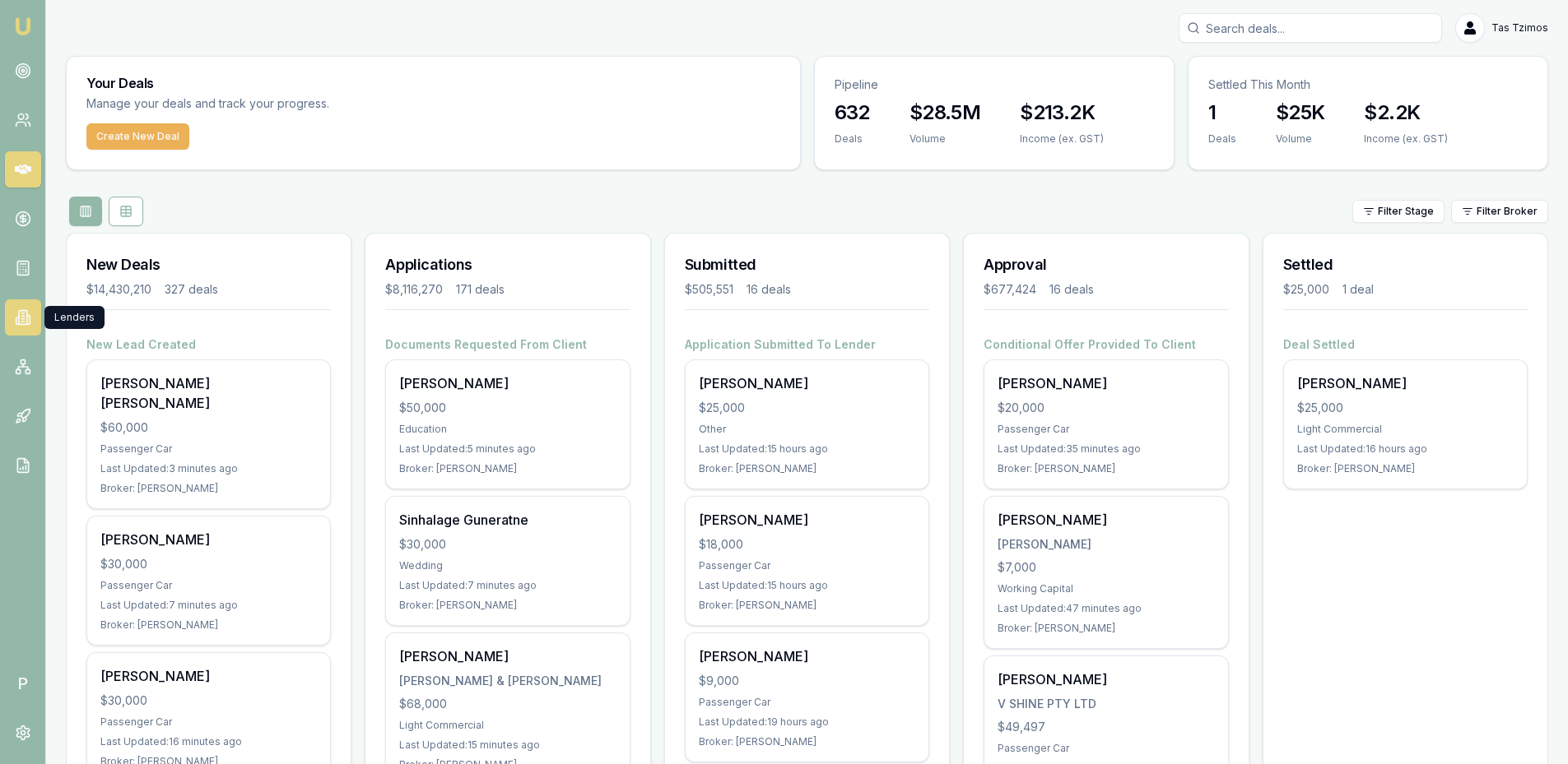
click at [25, 303] on link at bounding box center [23, 318] width 36 height 36
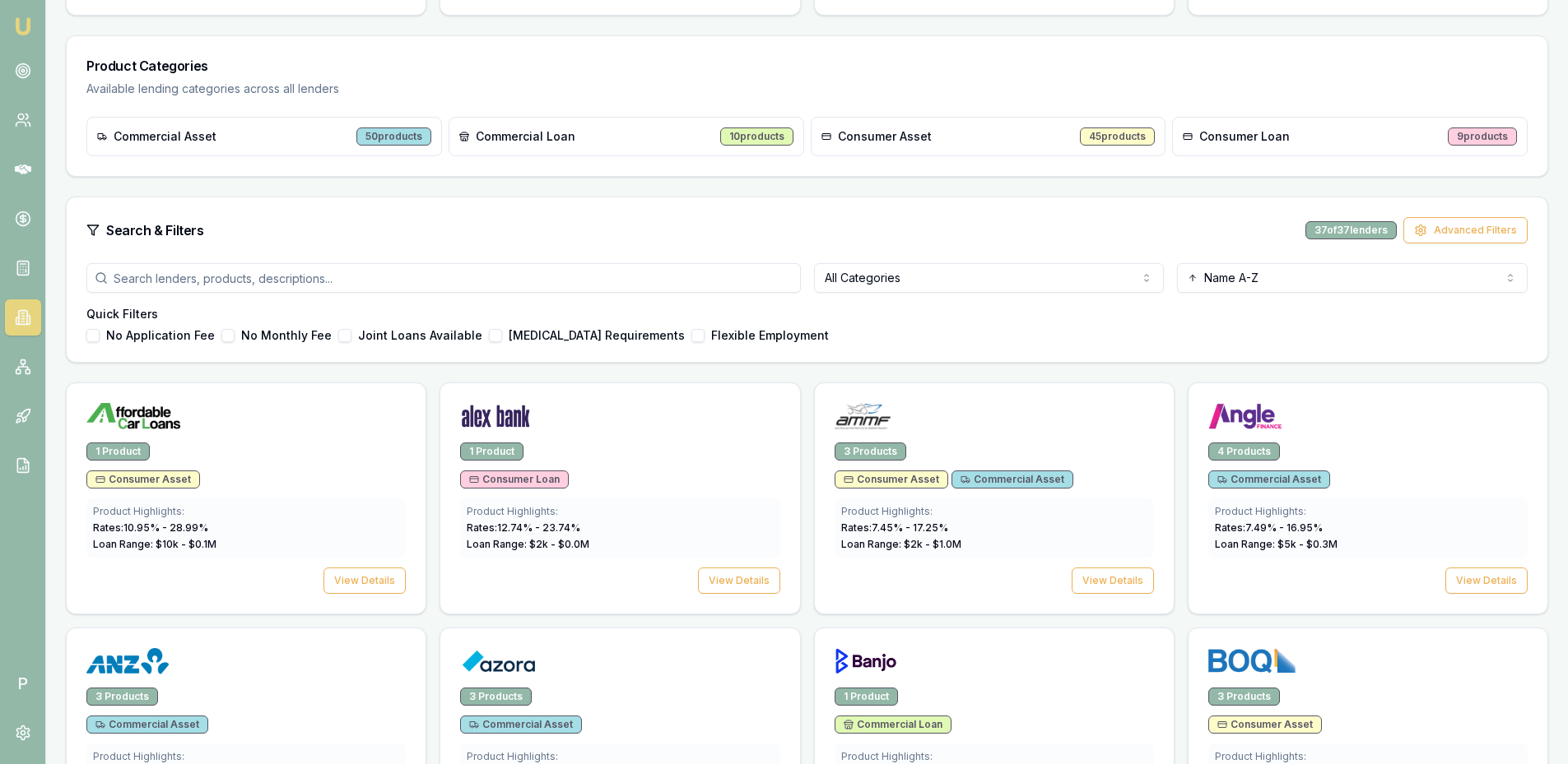
scroll to position [247, 0]
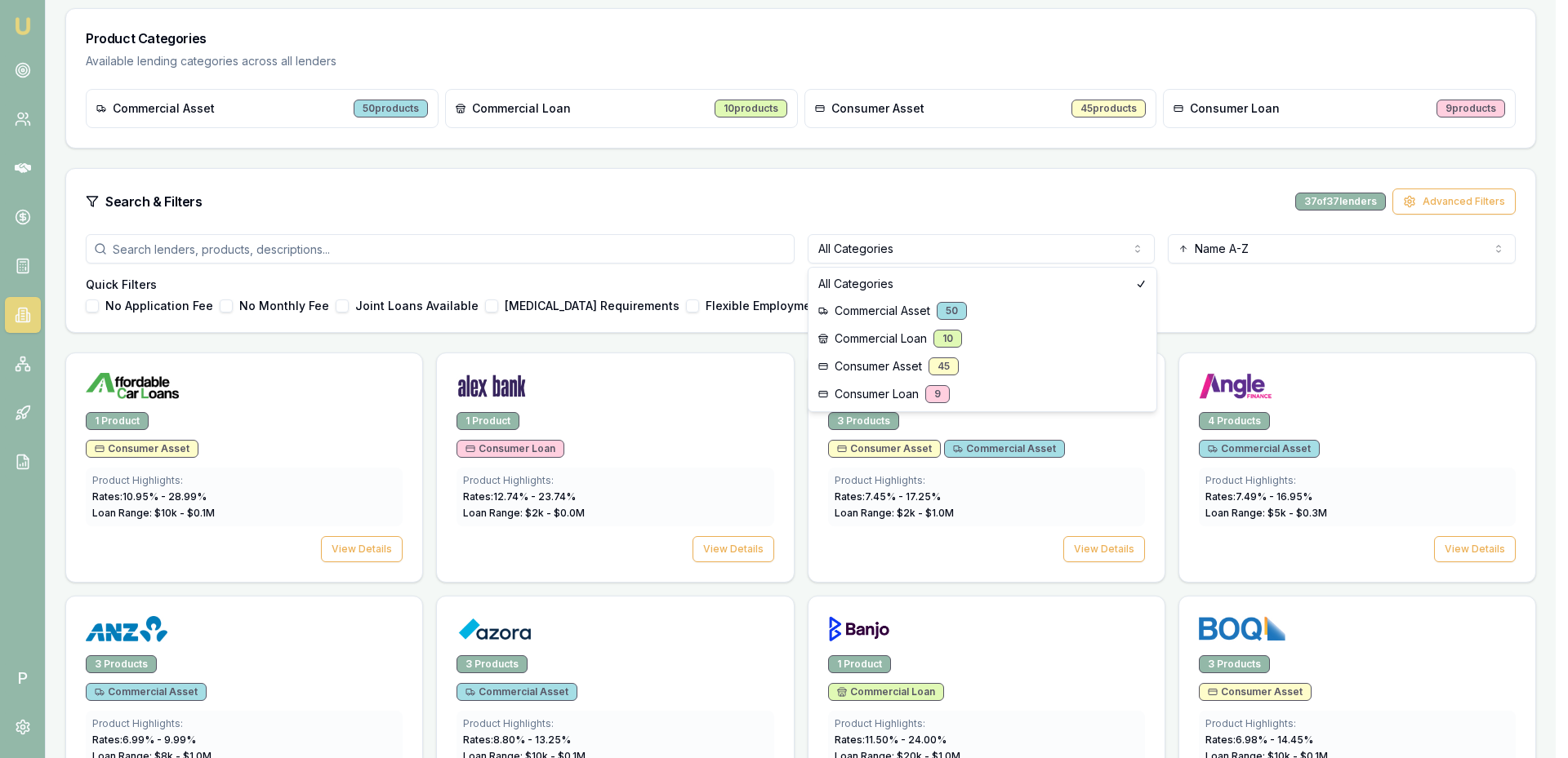
click at [1104, 256] on html "Emu Broker P Tas Tzimos Toggle Menu Lenders Directory Browse our directory of l…" at bounding box center [784, 134] width 1568 height 758
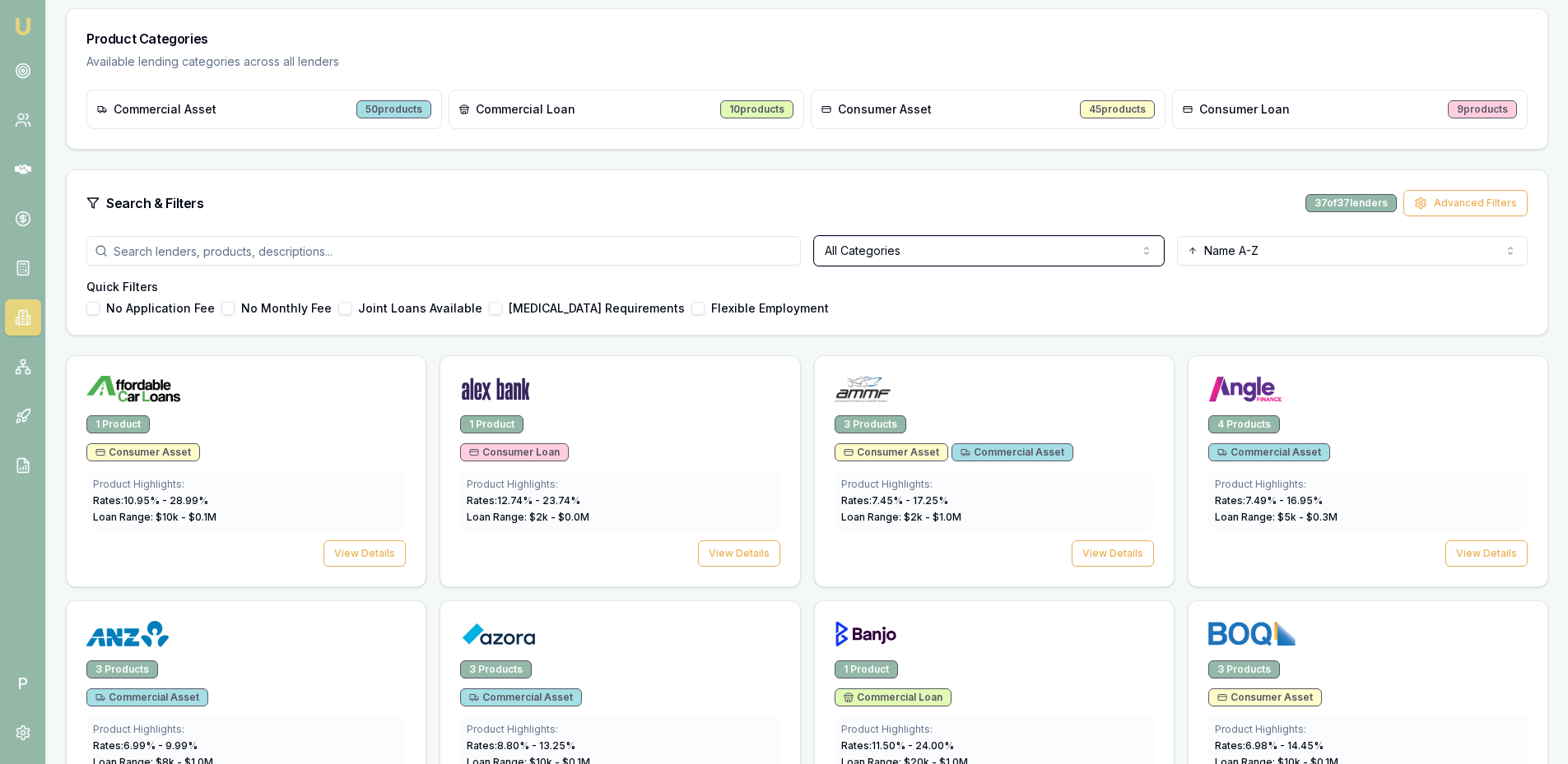
click at [178, 262] on html "Emu Broker P Tas Tzimos Toggle Menu Lenders Directory Browse our directory of l…" at bounding box center [784, 135] width 1568 height 764
click at [178, 262] on input "search" at bounding box center [443, 251] width 714 height 29
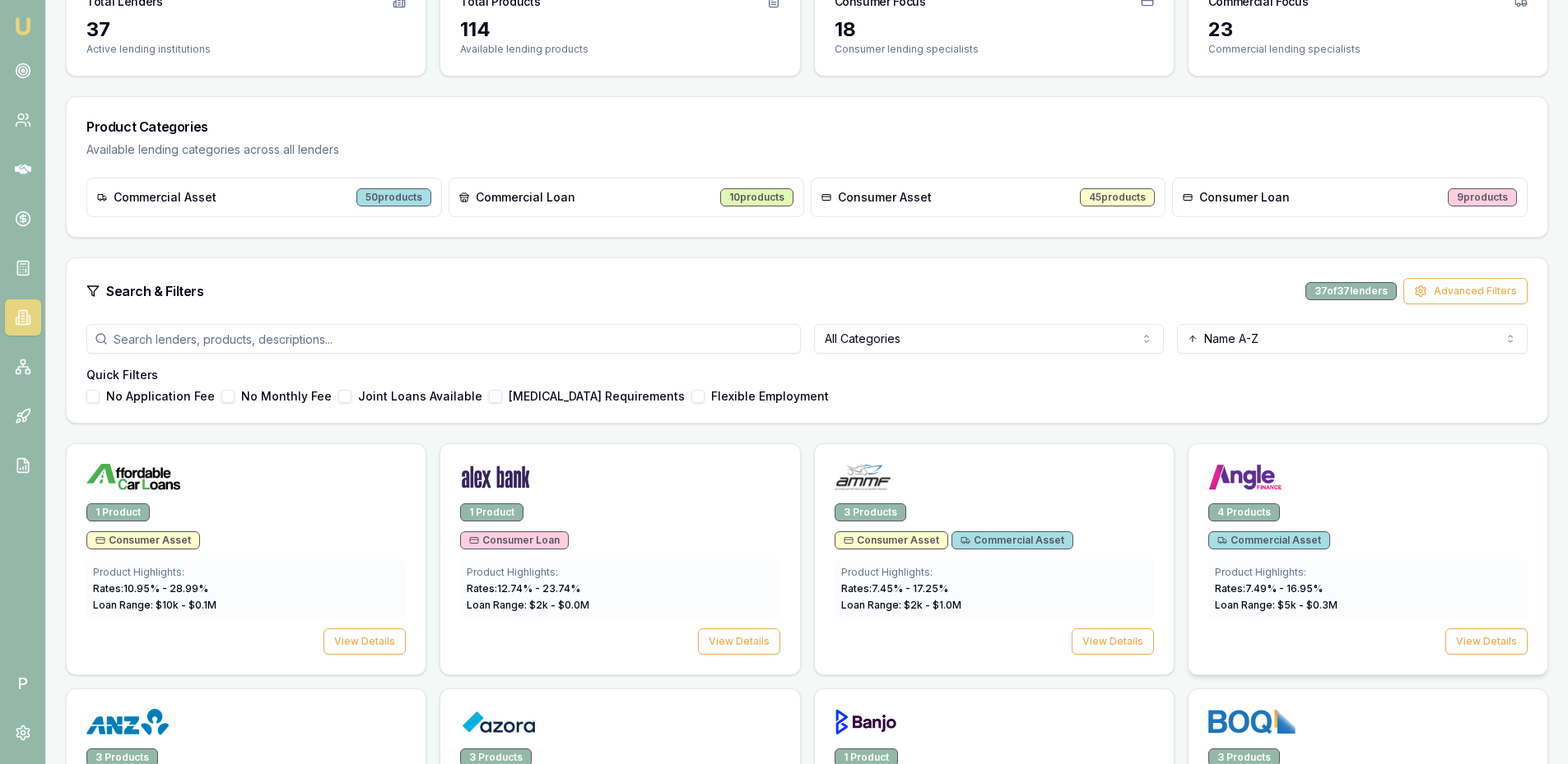
scroll to position [164, 0]
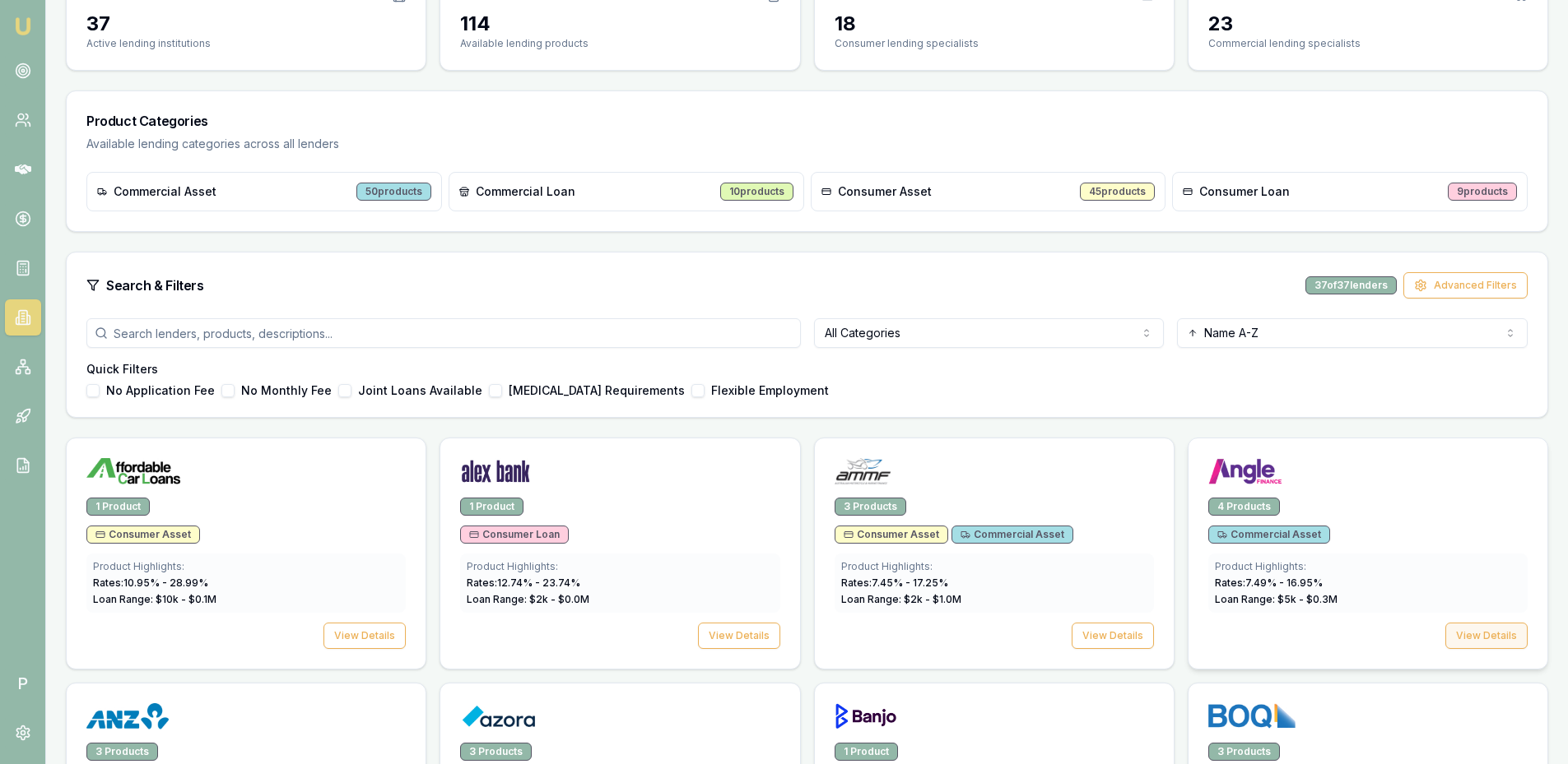
click at [1482, 644] on button "View Details" at bounding box center [1486, 636] width 82 height 26
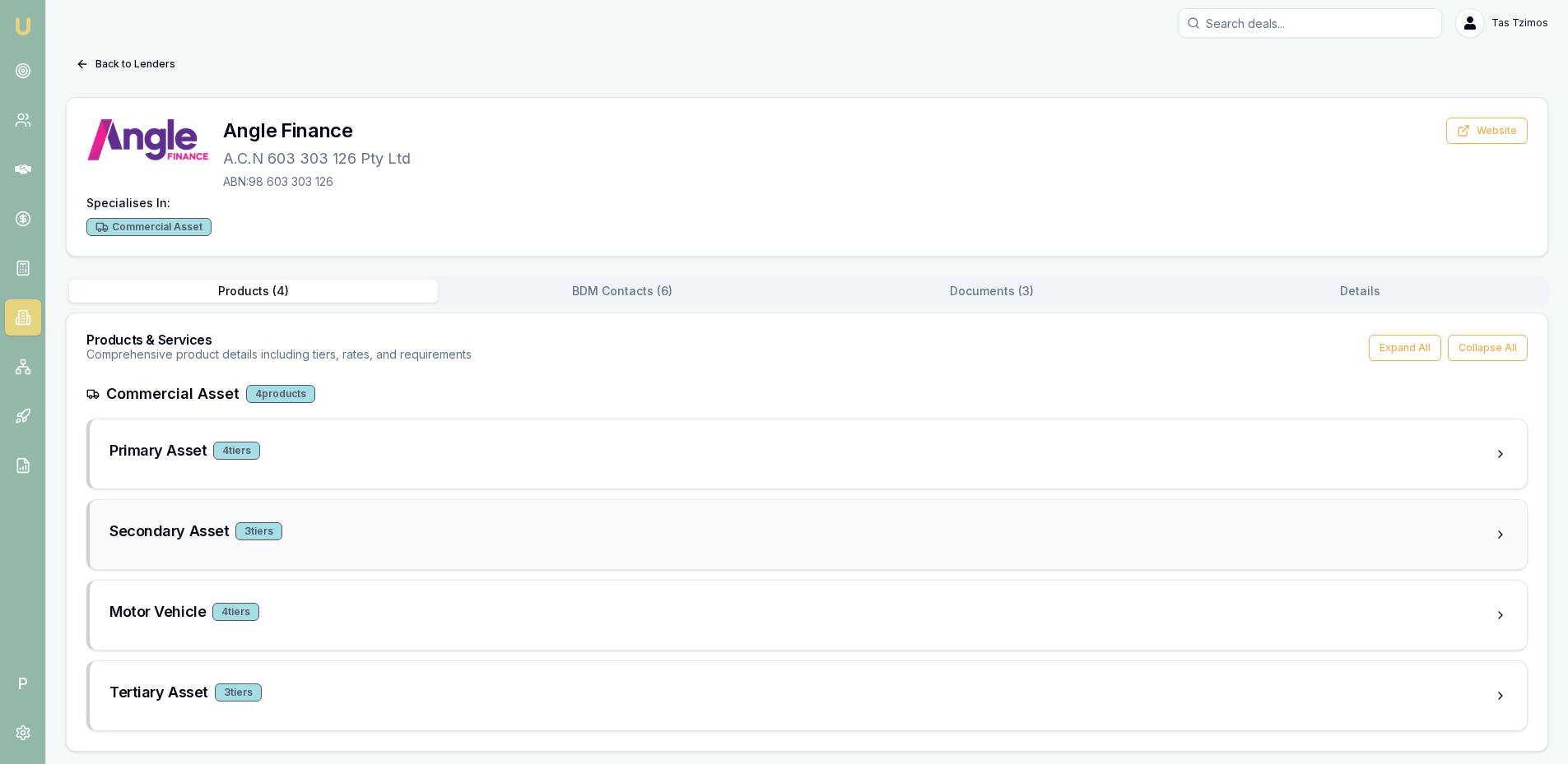
scroll to position [6, 0]
click at [171, 592] on div "Motor Vehicle 4 tier s" at bounding box center [808, 614] width 1437 height 69
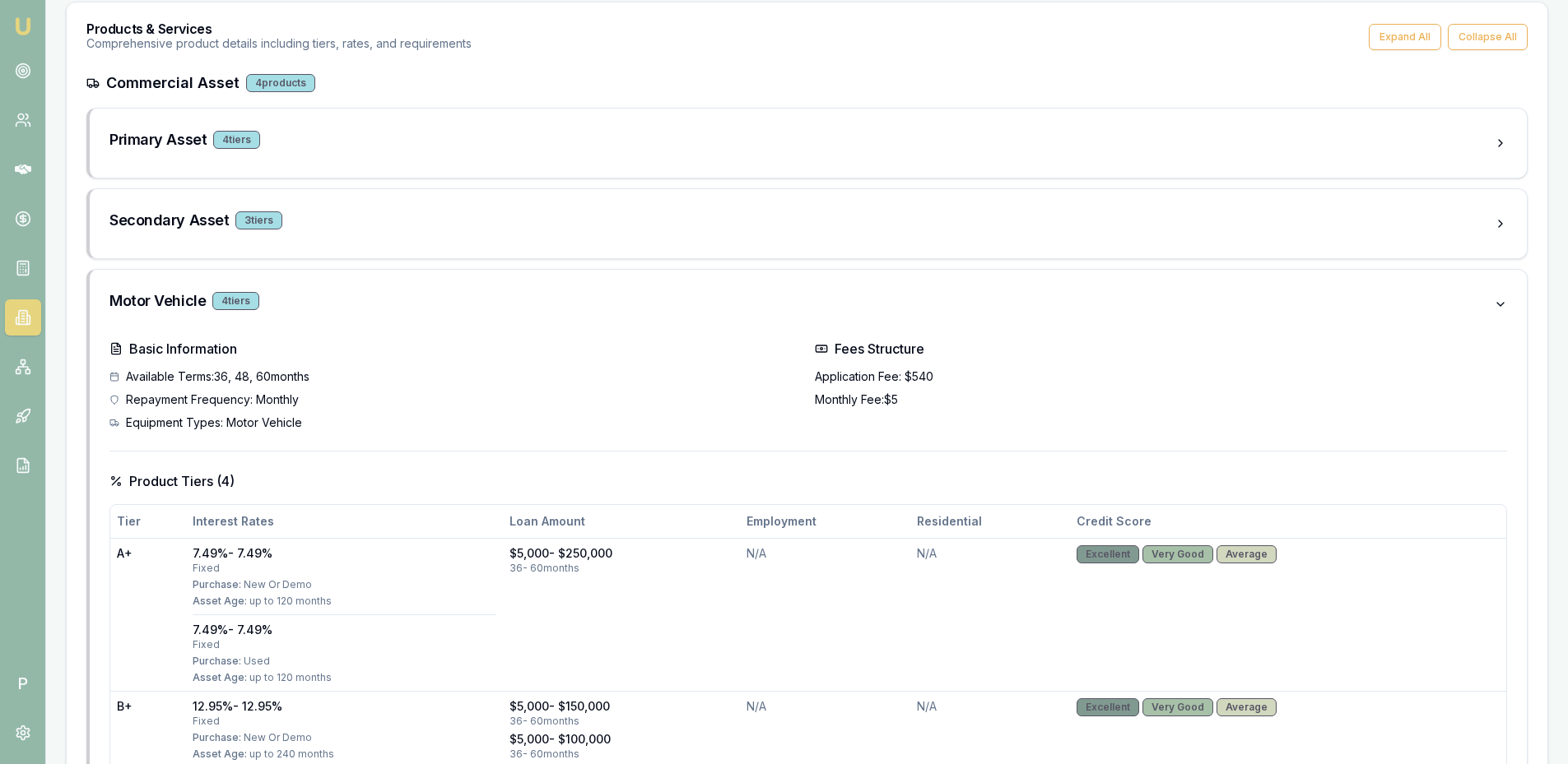
scroll to position [0, 0]
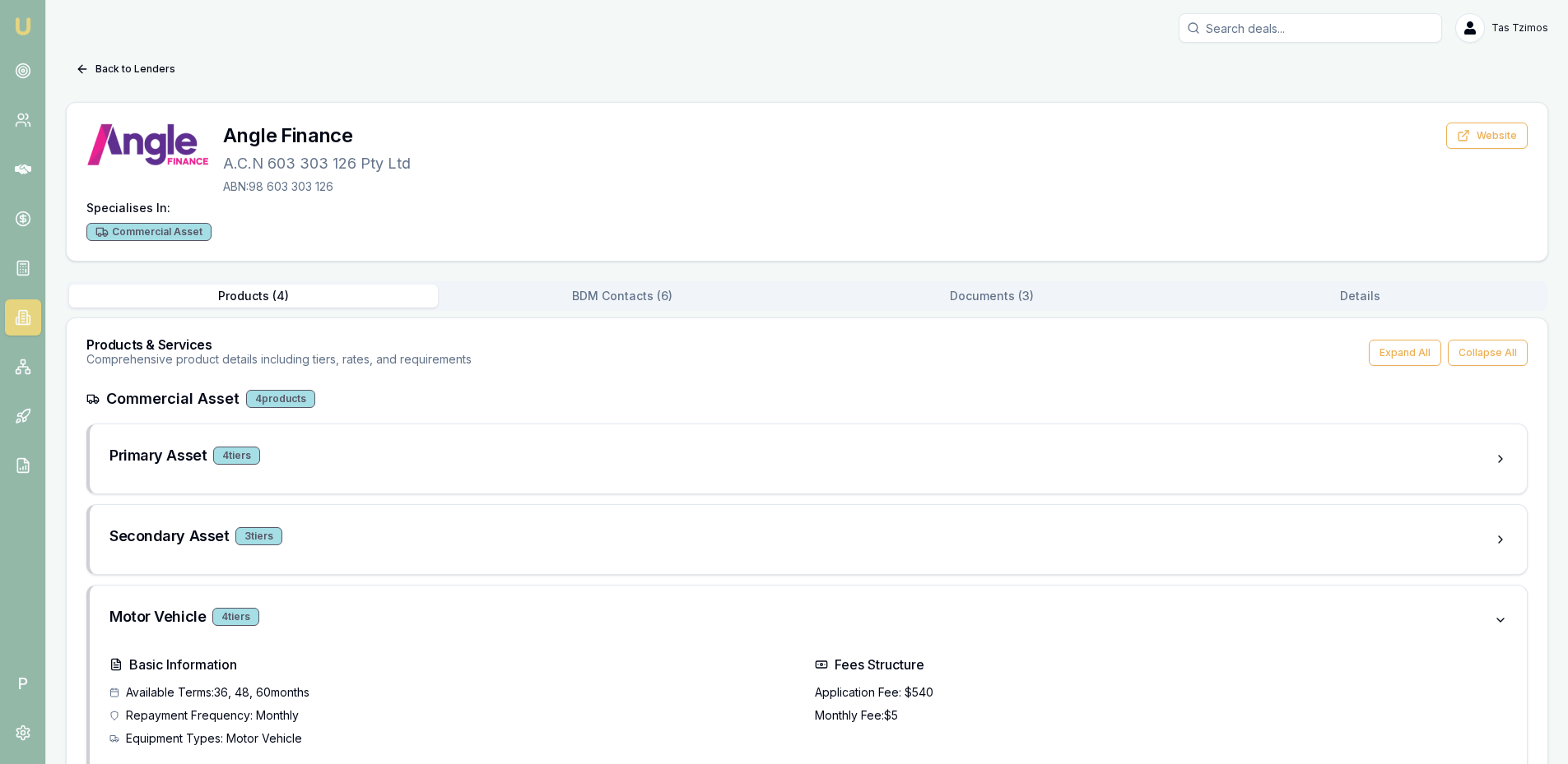
click at [22, 20] on img at bounding box center [22, 26] width 20 height 20
